Goal: Information Seeking & Learning: Learn about a topic

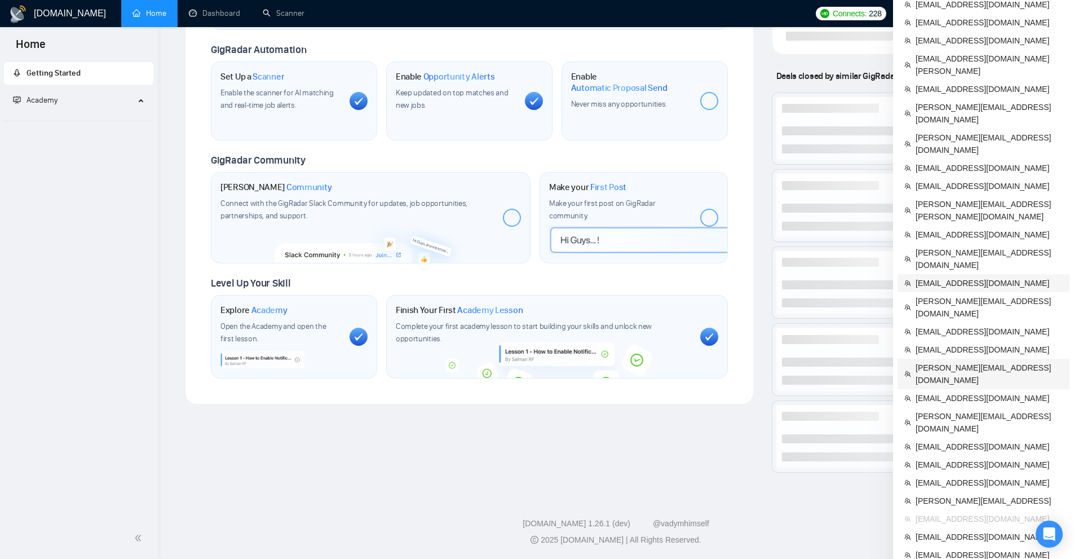
scroll to position [395, 0]
click at [942, 548] on span "[EMAIL_ADDRESS][DOMAIN_NAME]" at bounding box center [989, 554] width 147 height 12
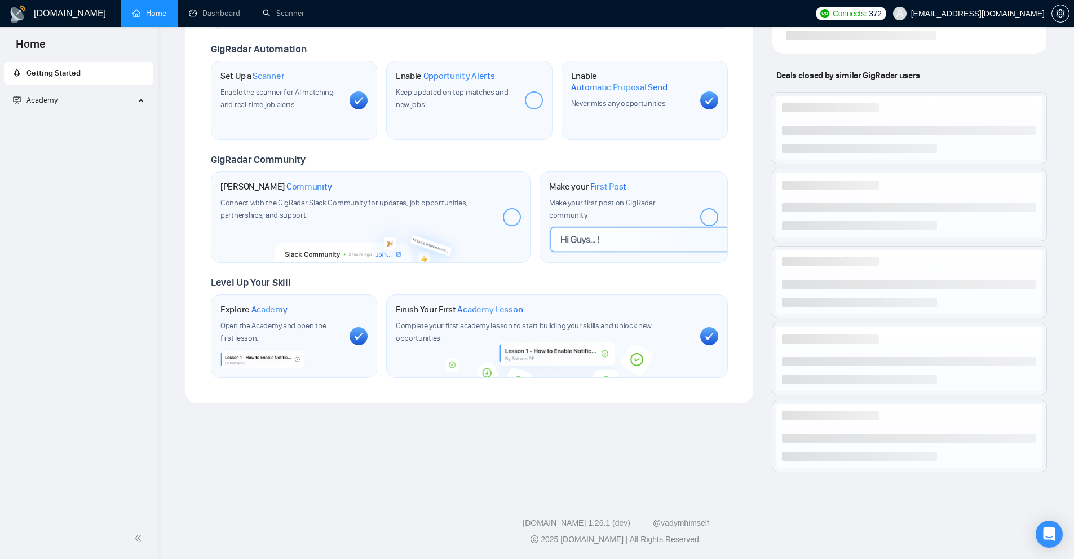
scroll to position [315, 0]
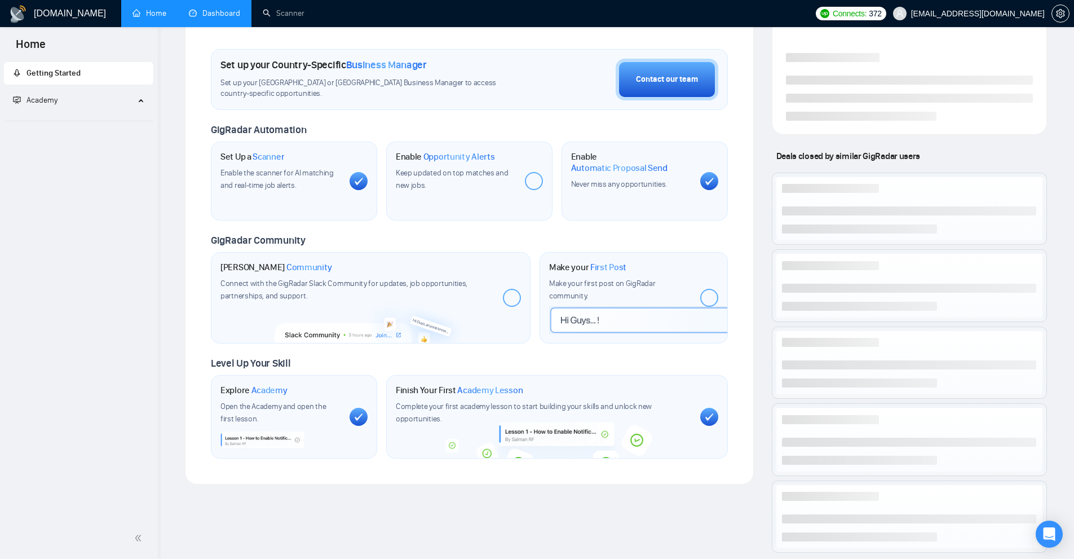
click at [232, 10] on link "Dashboard" at bounding box center [214, 13] width 51 height 10
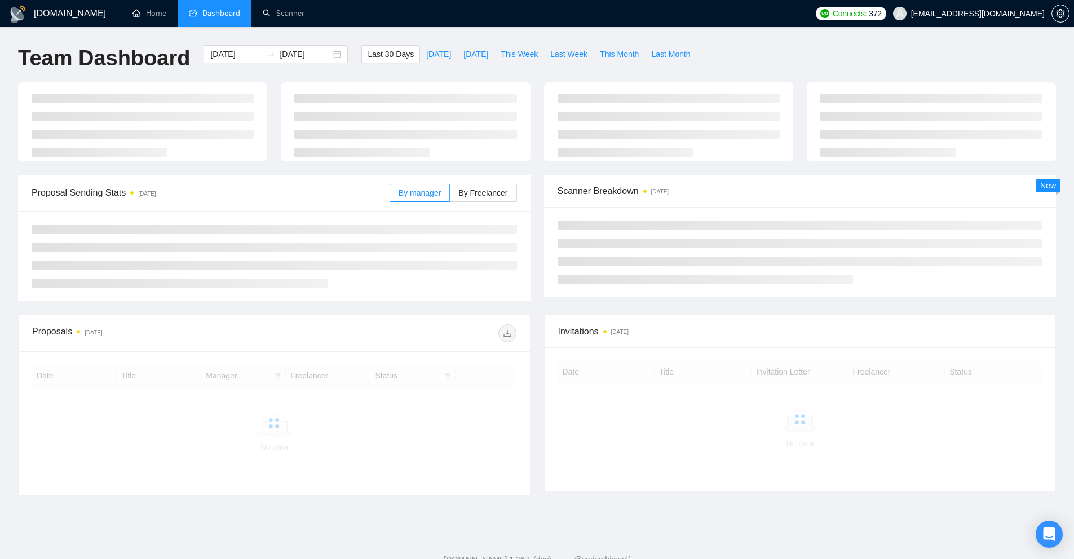
drag, startPoint x: 651, startPoint y: 195, endPoint x: 729, endPoint y: 202, distance: 78.8
click at [713, 200] on div "Scanner Breakdown [DATE]" at bounding box center [801, 191] width 486 height 32
drag, startPoint x: 632, startPoint y: 188, endPoint x: 789, endPoint y: 214, distance: 160.0
click at [773, 211] on div "Scanner Breakdown 33 minutes ago" at bounding box center [800, 236] width 513 height 122
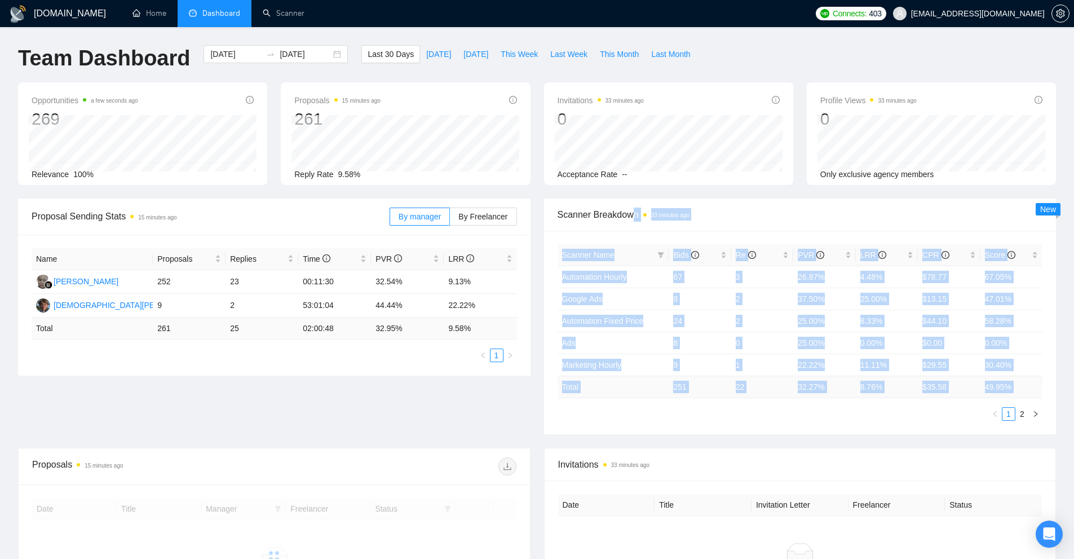
click at [843, 411] on ul "1 2" at bounding box center [801, 414] width 486 height 14
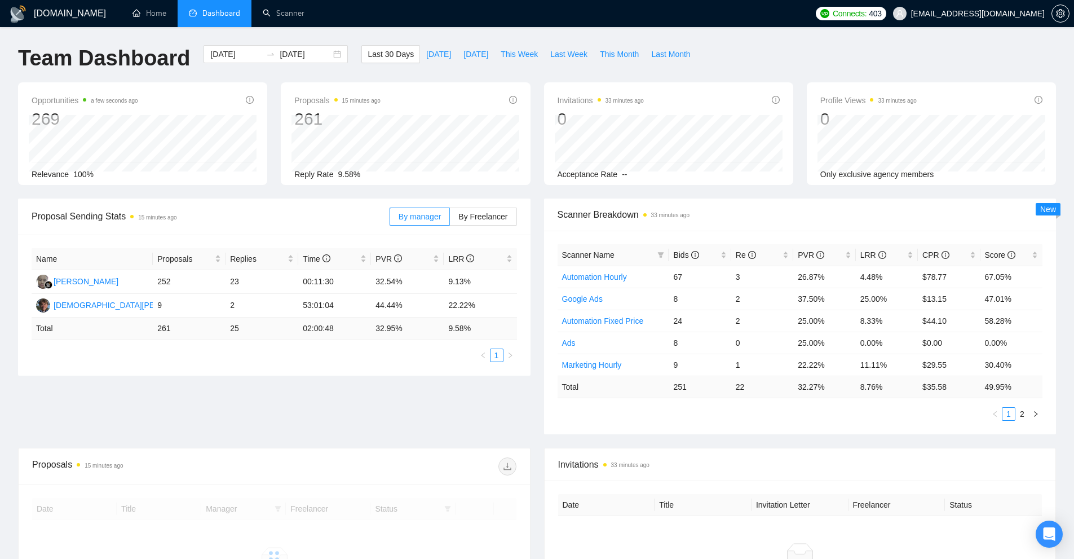
drag, startPoint x: 854, startPoint y: 385, endPoint x: 889, endPoint y: 390, distance: 35.8
click at [882, 387] on tr "Total 251 22 32.27 % 8.76 % $ 35.58 49.95 %" at bounding box center [801, 387] width 486 height 22
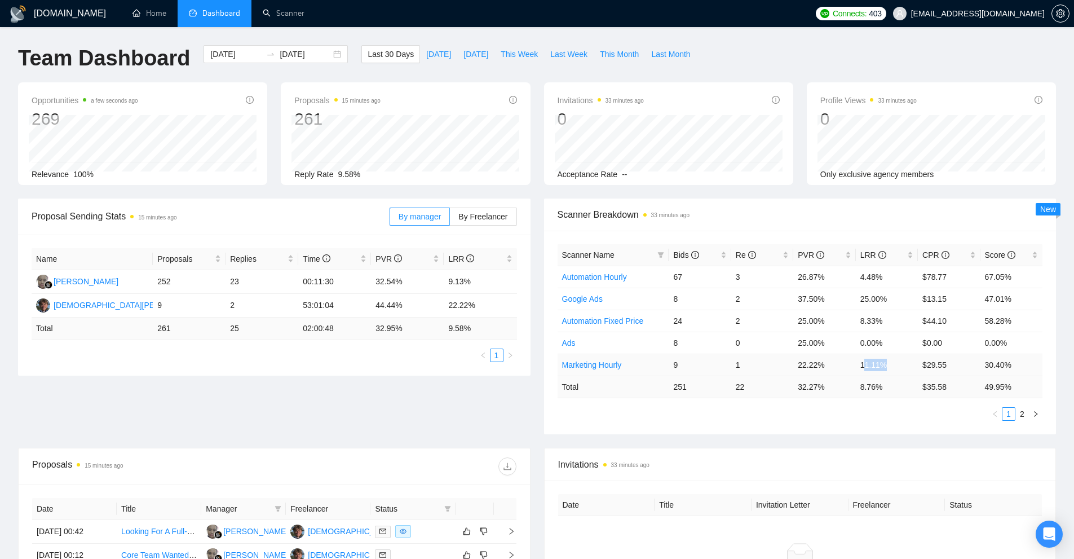
drag, startPoint x: 884, startPoint y: 364, endPoint x: 857, endPoint y: 369, distance: 27.5
click at [858, 367] on td "11.11%" at bounding box center [887, 365] width 62 height 22
drag, startPoint x: 884, startPoint y: 298, endPoint x: 864, endPoint y: 297, distance: 19.2
click at [867, 297] on td "25.00%" at bounding box center [887, 299] width 62 height 22
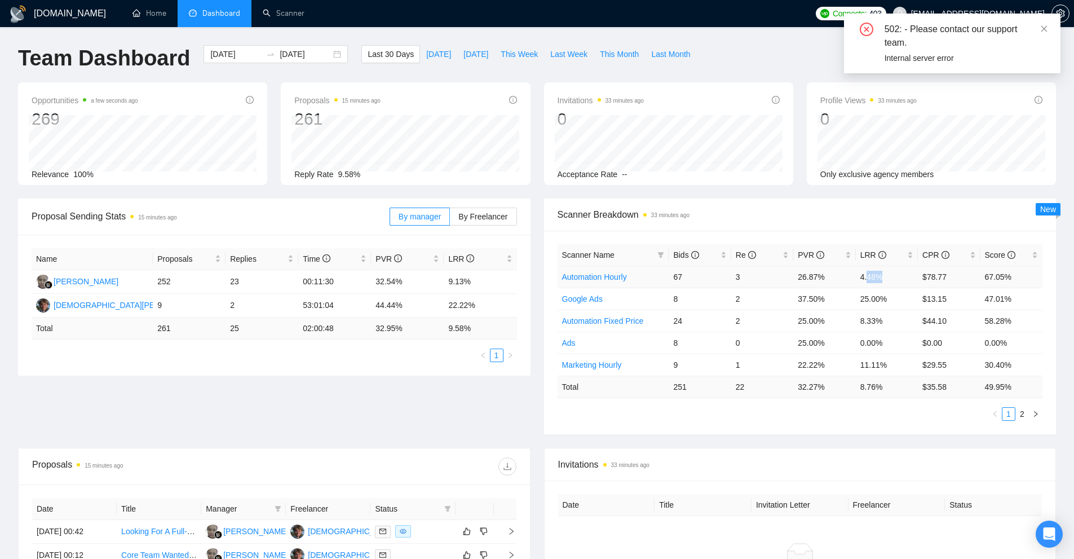
drag, startPoint x: 866, startPoint y: 277, endPoint x: 881, endPoint y: 274, distance: 15.6
click at [881, 274] on td "4.48%" at bounding box center [887, 277] width 62 height 22
drag, startPoint x: 710, startPoint y: 271, endPoint x: 948, endPoint y: 276, distance: 238.0
click at [948, 276] on tr "Automation Hourly 67 3 26.87% 4.48% $78.77 67.05%" at bounding box center [801, 277] width 486 height 22
click at [916, 370] on td "11.11%" at bounding box center [887, 365] width 62 height 22
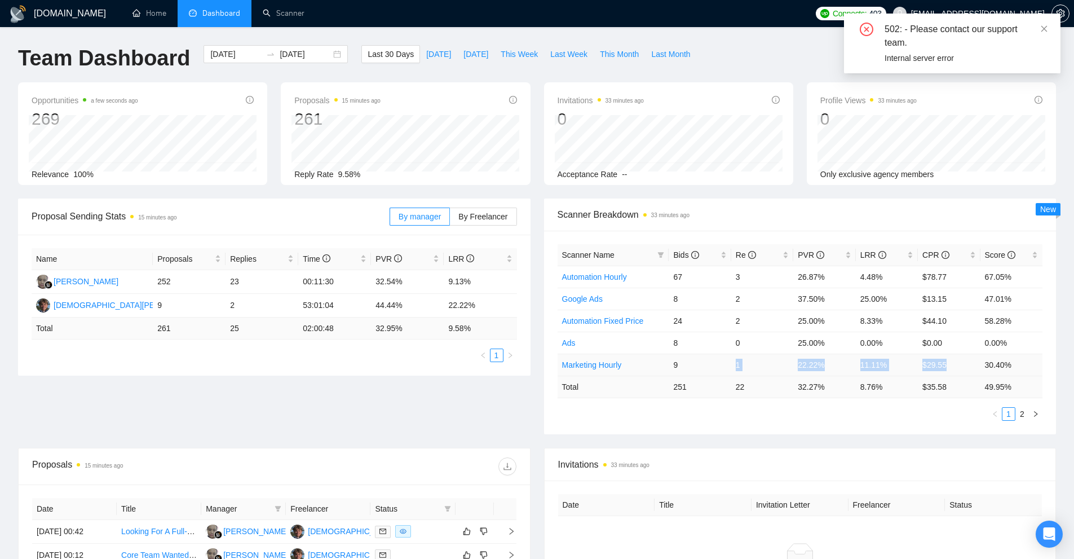
drag, startPoint x: 757, startPoint y: 356, endPoint x: 965, endPoint y: 360, distance: 207.6
click at [965, 360] on tr "Marketing Hourly 9 1 22.22% 11.11% $29.55 30.40%" at bounding box center [801, 365] width 486 height 22
click at [965, 360] on td "$29.55" at bounding box center [949, 365] width 62 height 22
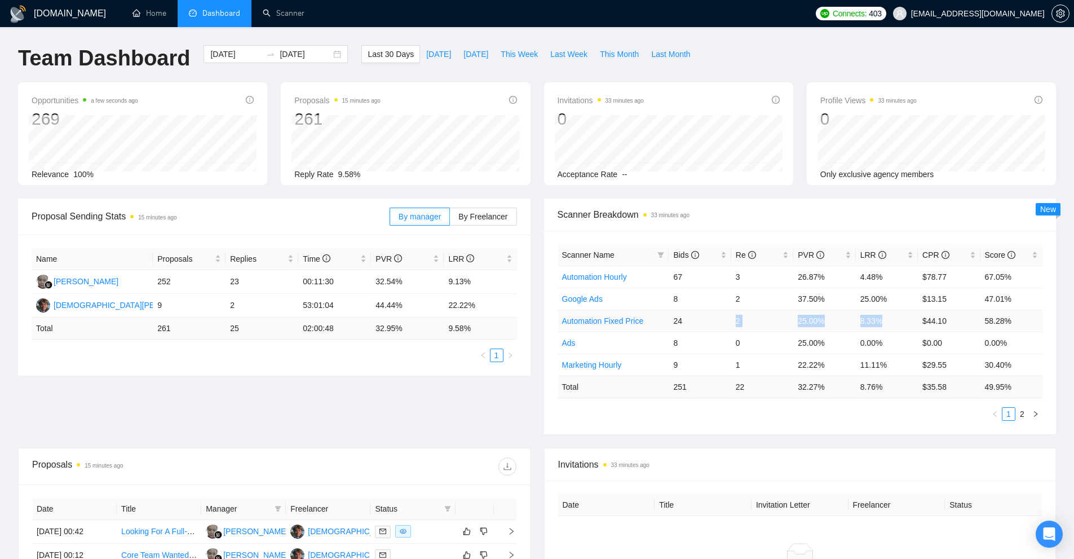
drag, startPoint x: 907, startPoint y: 325, endPoint x: 688, endPoint y: 324, distance: 219.4
click at [688, 324] on tr "Automation Fixed Price 24 2 25.00% 8.33% $44.10 58.28%" at bounding box center [801, 321] width 486 height 22
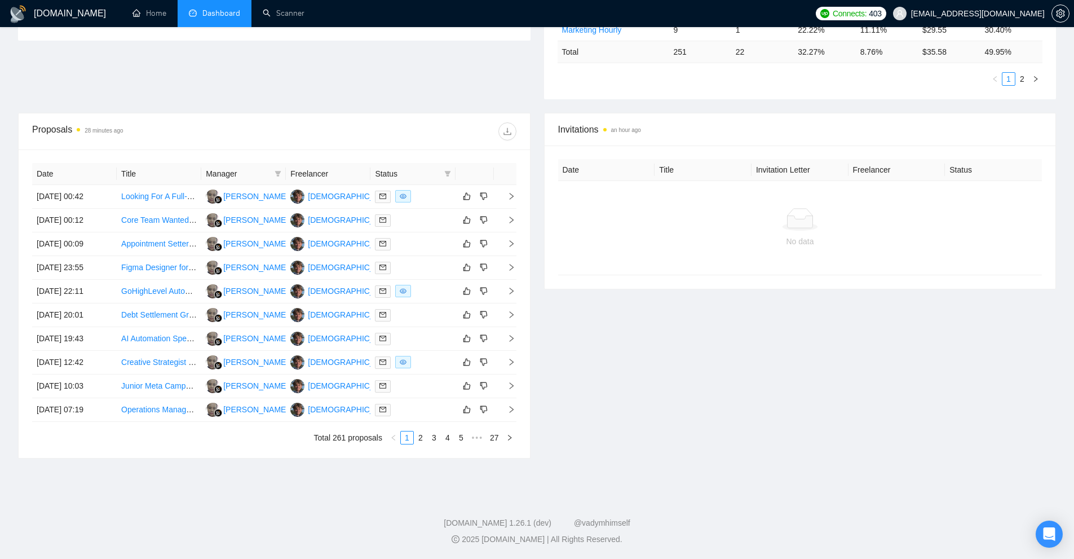
scroll to position [53, 0]
